Goal: Check status: Check status

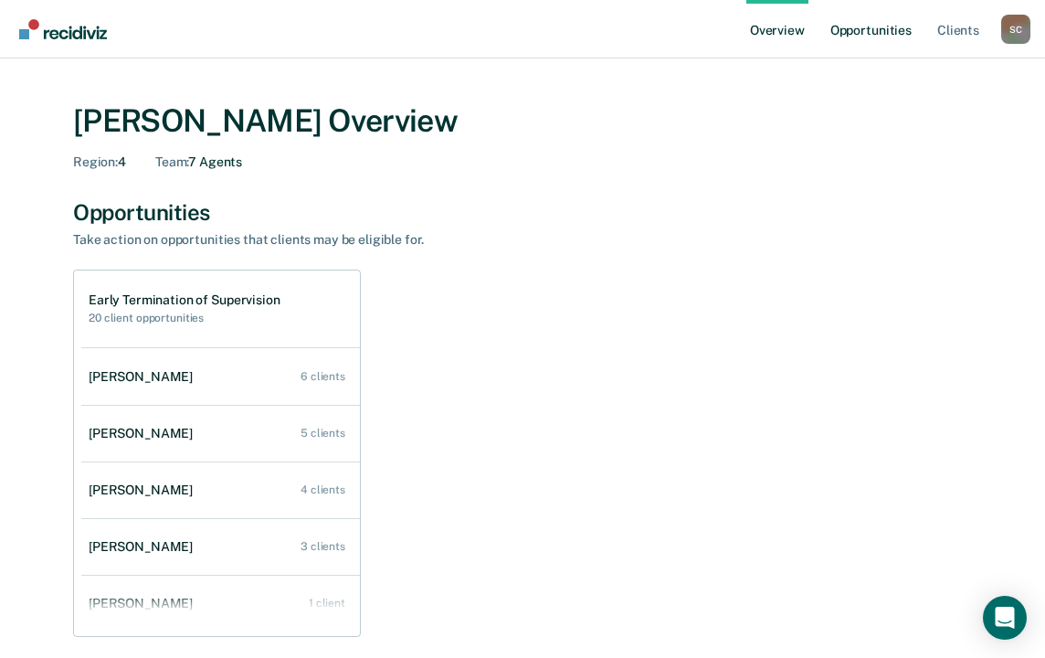
click at [865, 28] on link "Opportunities" at bounding box center [871, 29] width 89 height 58
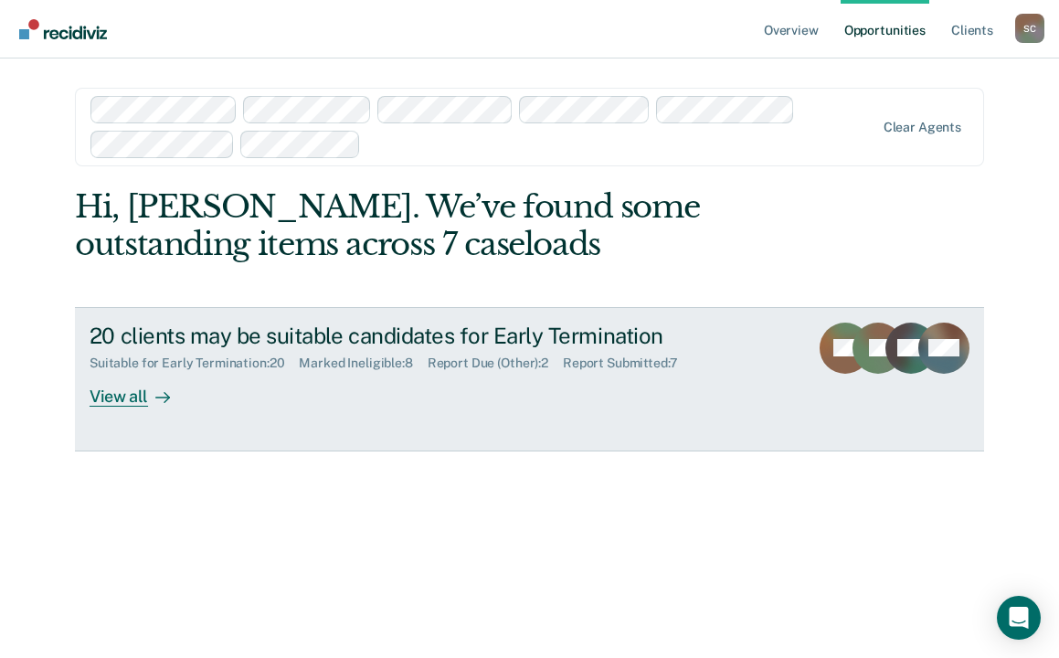
click at [114, 402] on div "View all" at bounding box center [141, 389] width 102 height 36
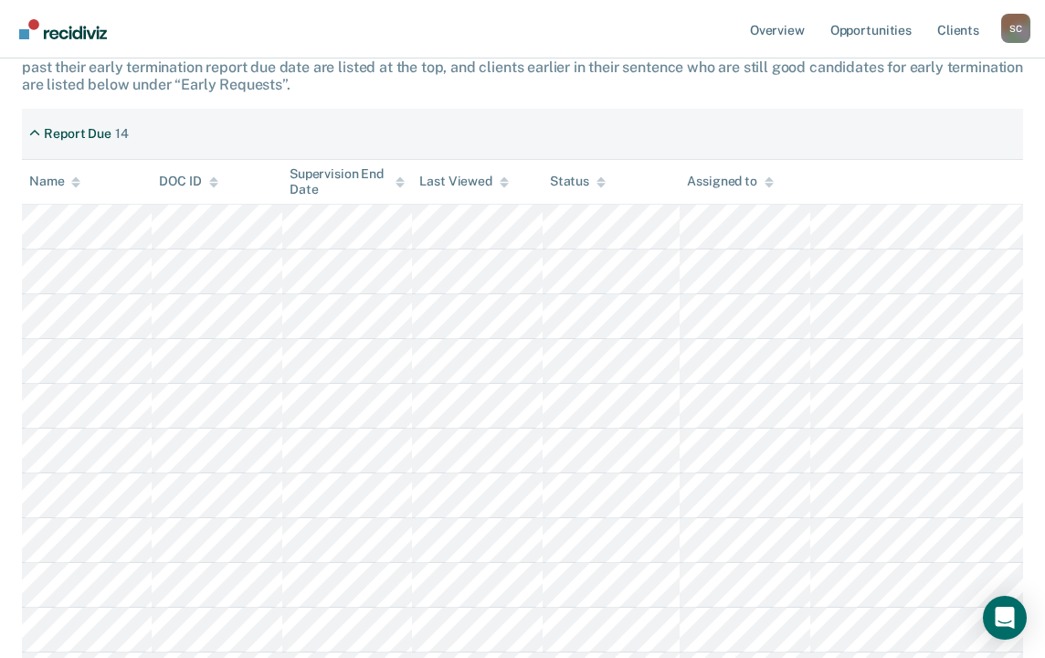
scroll to position [274, 0]
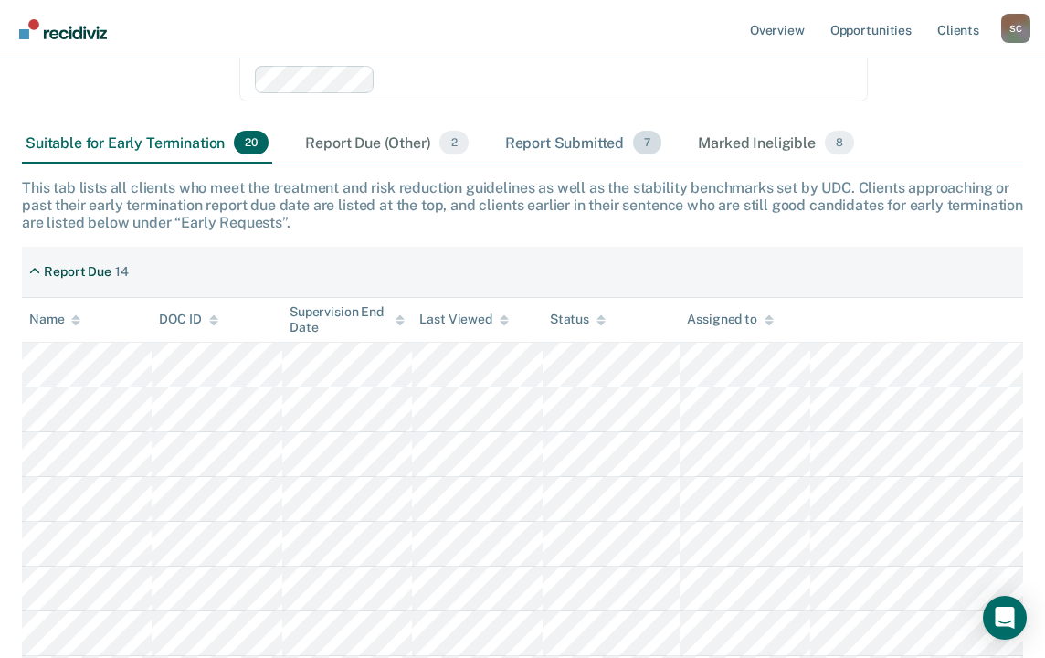
click at [556, 146] on div "Report Submitted 7" at bounding box center [583, 143] width 164 height 40
